Goal: Check status: Check status

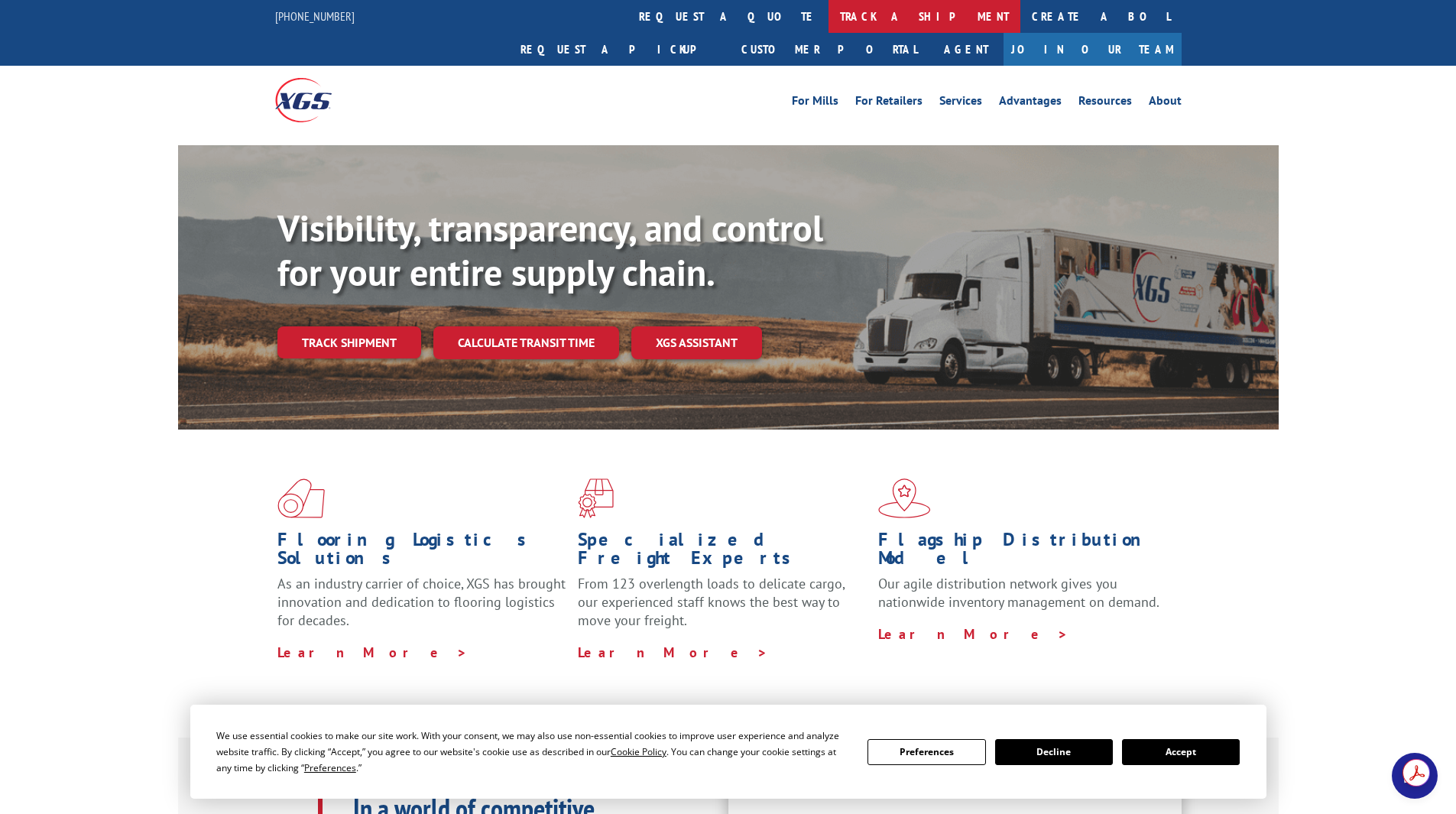
click at [828, 18] on link "track a shipment" at bounding box center [924, 16] width 192 height 33
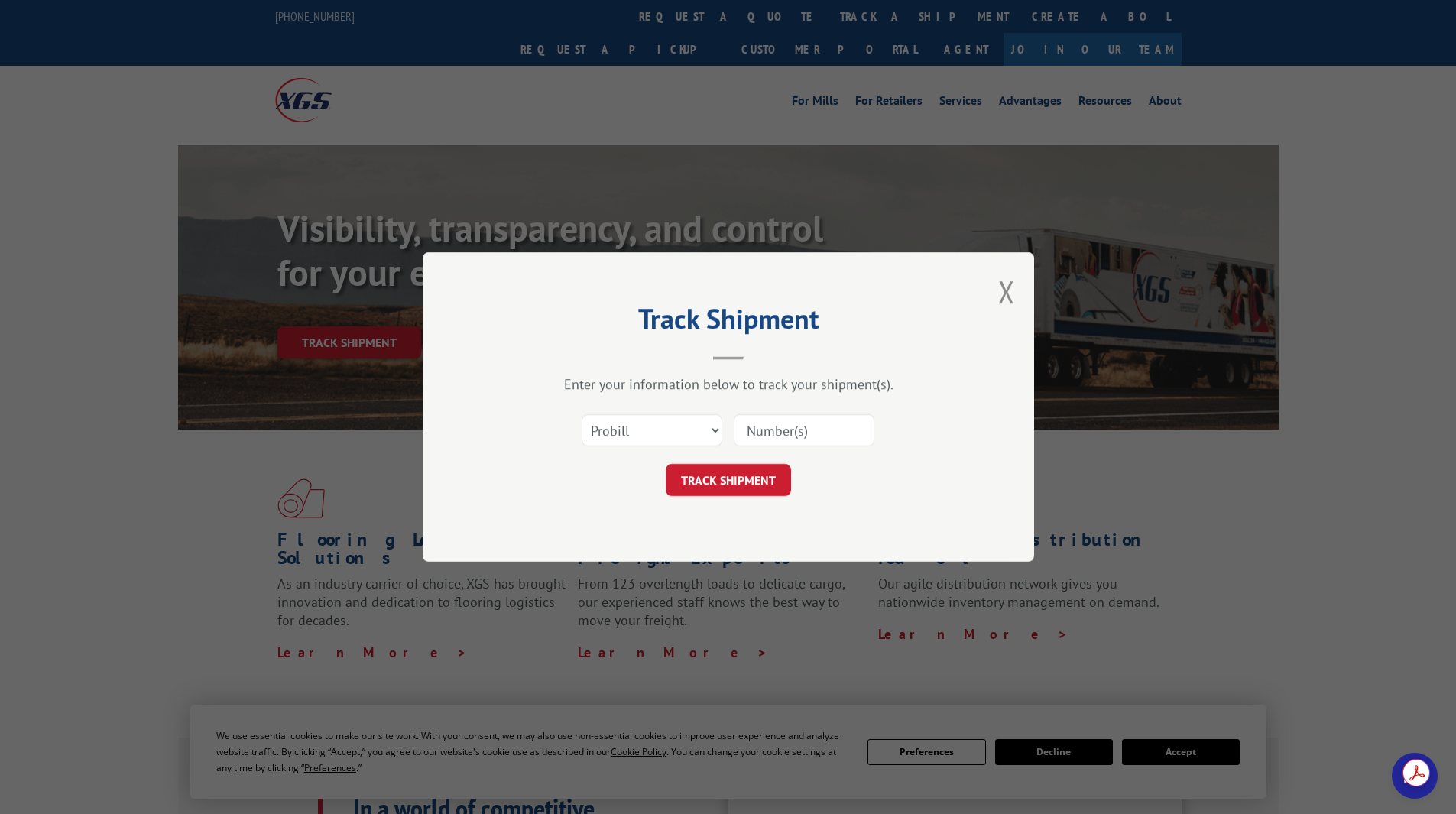
click at [774, 432] on input at bounding box center [803, 430] width 140 height 32
paste input "16462836"
type input "16462836"
click at [733, 475] on button "TRACK SHIPMENT" at bounding box center [728, 480] width 126 height 32
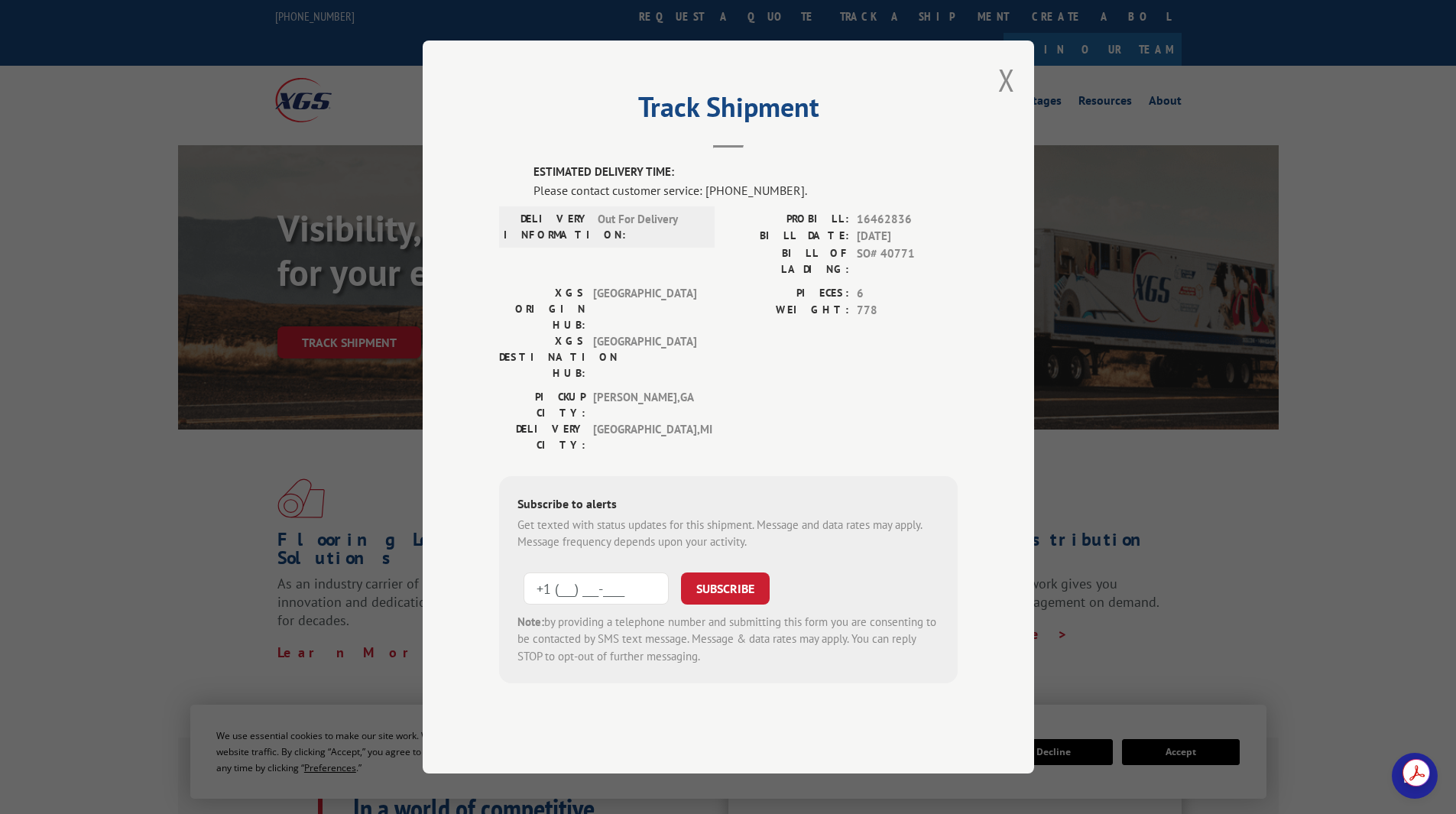
click at [603, 573] on input "+1 (___) ___-____" at bounding box center [596, 588] width 145 height 32
type input "[PHONE_NUMBER]"
click at [708, 573] on button "SUBSCRIBE" at bounding box center [726, 588] width 89 height 32
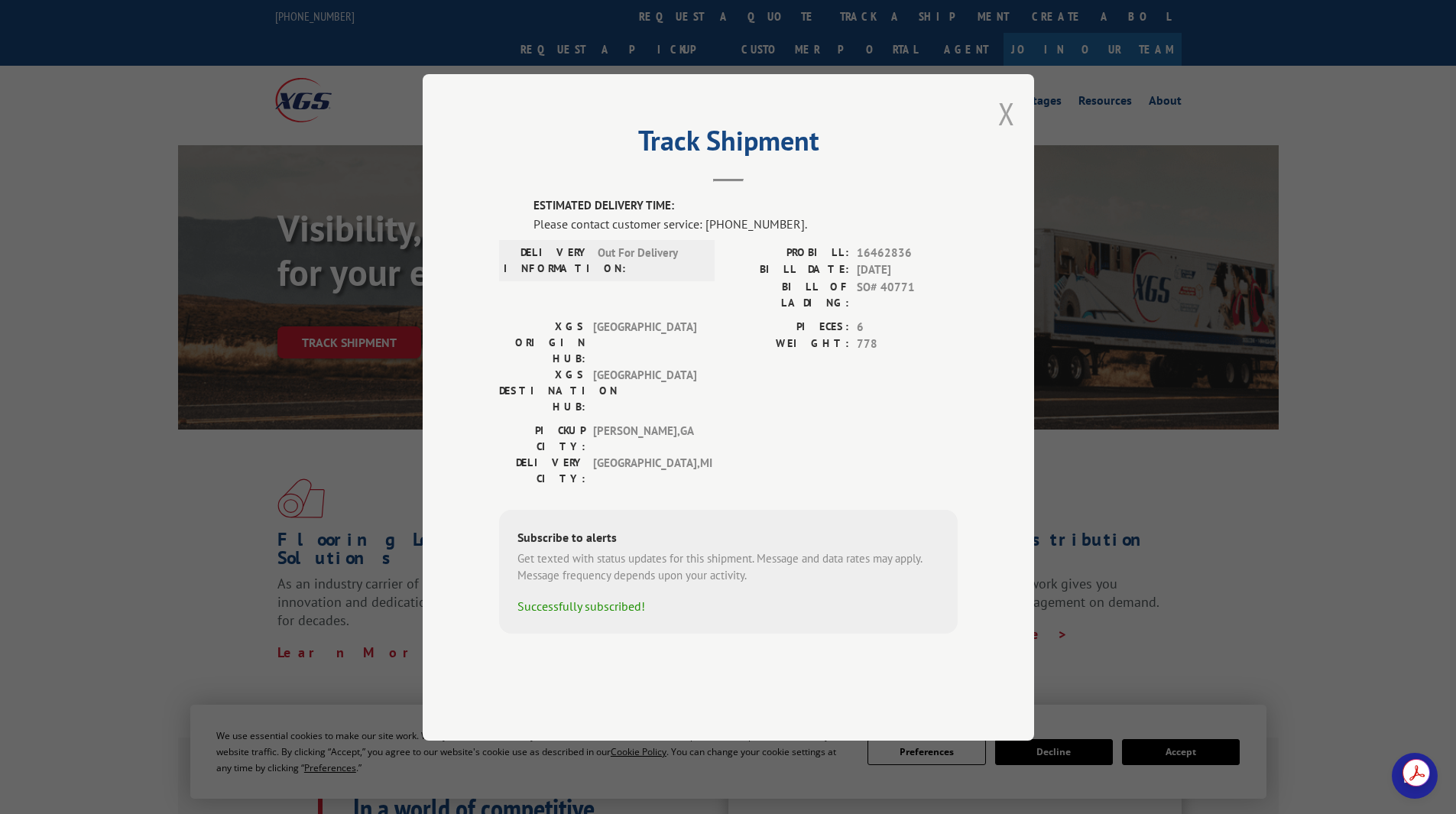
click at [1006, 134] on button "Close modal" at bounding box center [1006, 113] width 16 height 41
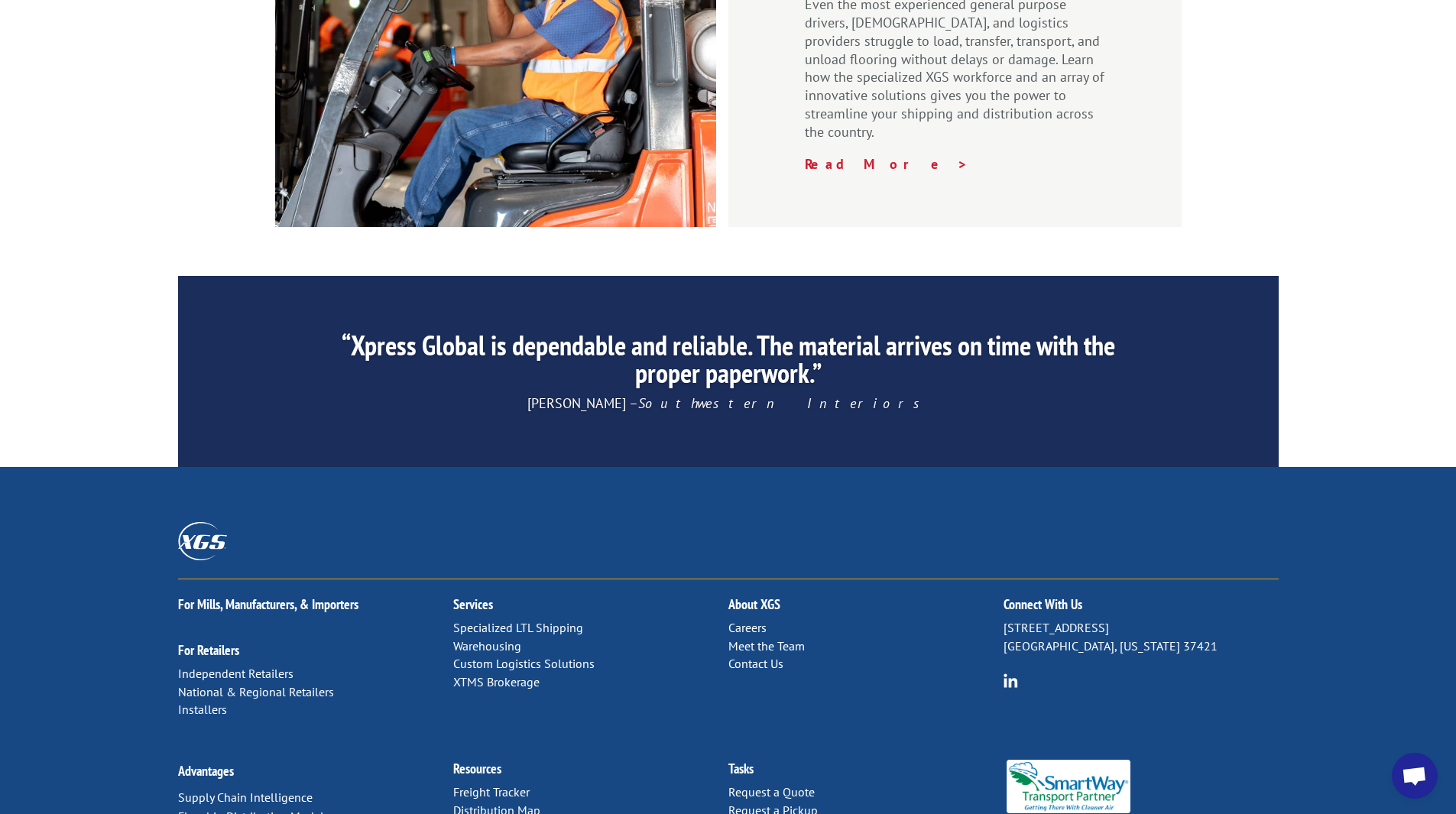
scroll to position [2212, 0]
